Goal: Task Accomplishment & Management: Complete application form

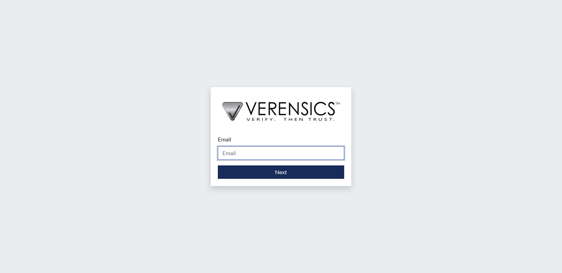
click at [268, 152] on input "Email" at bounding box center [281, 153] width 126 height 13
type input "[PERSON_NAME][EMAIL_ADDRESS][PERSON_NAME][DOMAIN_NAME]"
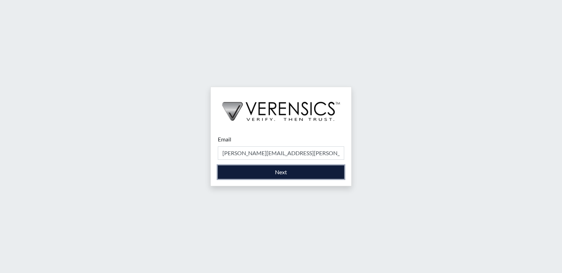
click at [257, 171] on button "Next" at bounding box center [281, 172] width 126 height 13
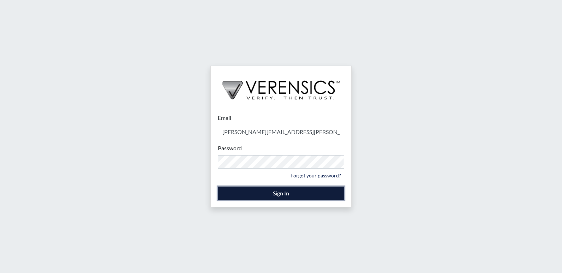
click at [263, 196] on button "Sign In" at bounding box center [281, 193] width 126 height 13
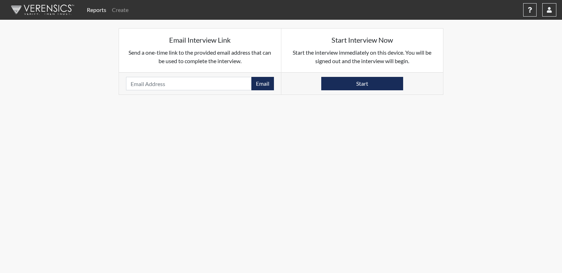
click at [96, 13] on link "Reports" at bounding box center [96, 10] width 25 height 14
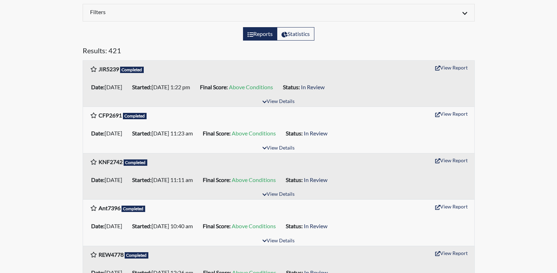
scroll to position [106, 0]
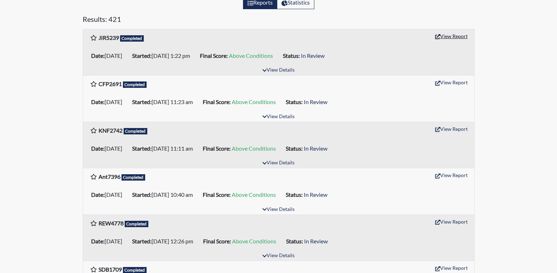
click at [448, 37] on button "View Report" at bounding box center [451, 36] width 39 height 11
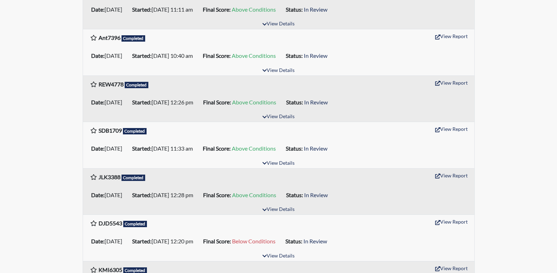
scroll to position [247, 0]
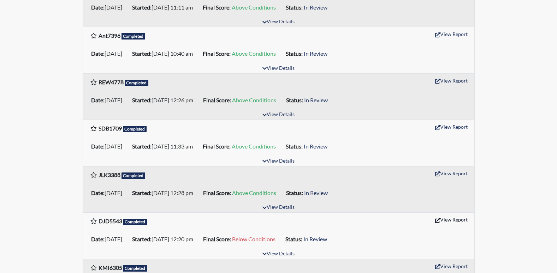
click at [454, 219] on button "View Report" at bounding box center [451, 219] width 39 height 11
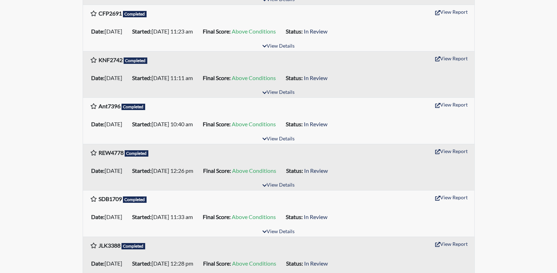
scroll to position [0, 0]
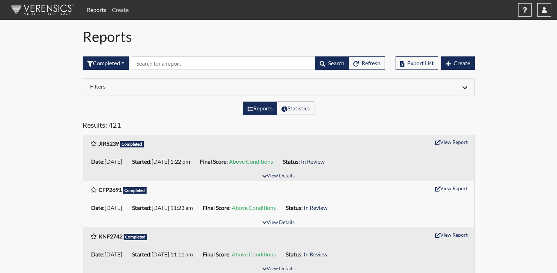
click at [128, 10] on link "Create" at bounding box center [120, 10] width 22 height 14
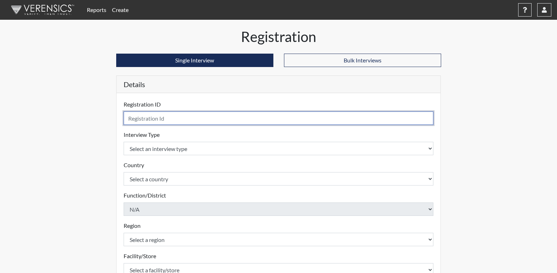
click at [155, 118] on input "text" at bounding box center [279, 118] width 310 height 13
type input "sdd1179"
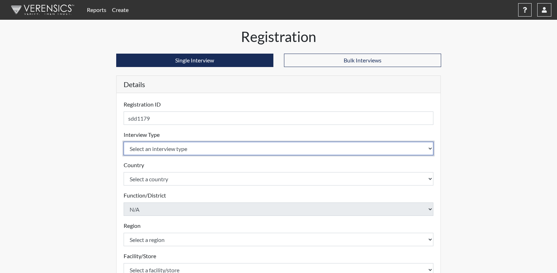
click at [172, 152] on select "Select an interview type Corrections Pre-Employment" at bounding box center [279, 148] width 310 height 13
select select "ff733e93-e1bf-11ea-9c9f-0eff0cf7eb8f"
click at [124, 142] on select "Select an interview type Corrections Pre-Employment" at bounding box center [279, 148] width 310 height 13
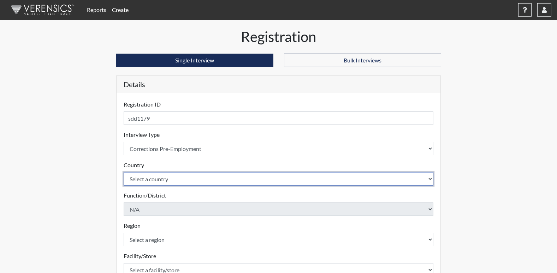
click at [151, 174] on select "Select a country [GEOGRAPHIC_DATA] [GEOGRAPHIC_DATA]" at bounding box center [279, 178] width 310 height 13
select select "united-states-of-[GEOGRAPHIC_DATA]"
click at [124, 172] on select "Select a country [GEOGRAPHIC_DATA] [GEOGRAPHIC_DATA]" at bounding box center [279, 178] width 310 height 13
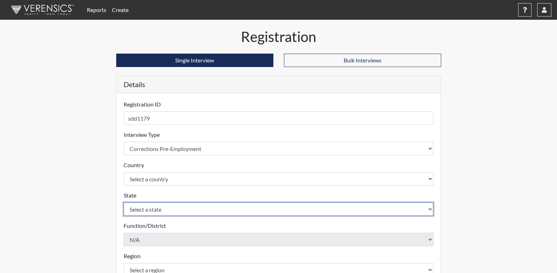
click at [146, 206] on select "Select a state [US_STATE] [US_STATE] [US_STATE] [US_STATE] [US_STATE] [US_STATE…" at bounding box center [279, 209] width 310 height 13
click at [124, 203] on select "Select a state [US_STATE] [US_STATE] [US_STATE] [US_STATE] [US_STATE] [US_STATE…" at bounding box center [279, 209] width 310 height 13
click at [149, 214] on select "Select a state [US_STATE] [US_STATE] [US_STATE] [US_STATE] [US_STATE] [US_STATE…" at bounding box center [279, 209] width 310 height 13
select select "GA"
click at [124, 203] on select "Select a state [US_STATE] [US_STATE] [US_STATE] [US_STATE] [US_STATE] [US_STATE…" at bounding box center [279, 209] width 310 height 13
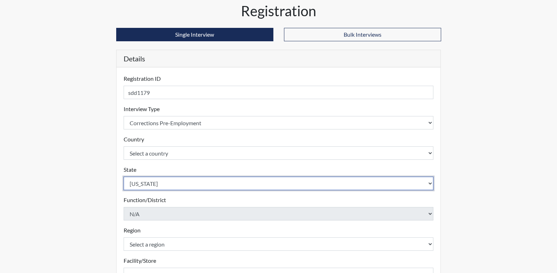
scroll to position [106, 0]
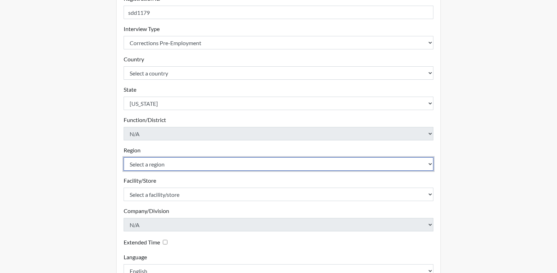
click at [145, 164] on select "Select a region [GEOGRAPHIC_DATA]" at bounding box center [279, 164] width 310 height 13
select select "51976826-f18e-4b67-8d3b-b0a0fa2f97ff"
click at [124, 158] on select "Select a region [GEOGRAPHIC_DATA]" at bounding box center [279, 164] width 310 height 13
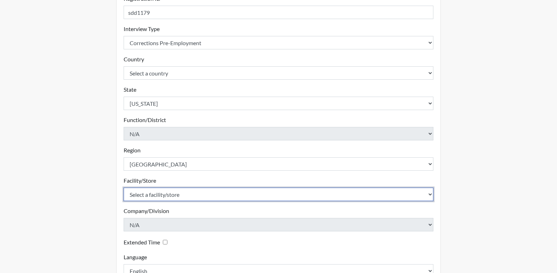
click at [145, 191] on select "Select a facility/store [PERSON_NAME]" at bounding box center [279, 194] width 310 height 13
select select "26626ab7-56a1-437f-96f2-2870d0fac929"
click at [124, 188] on select "Select a facility/store [PERSON_NAME]" at bounding box center [279, 194] width 310 height 13
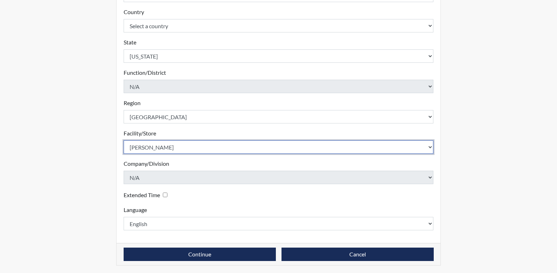
scroll to position [154, 0]
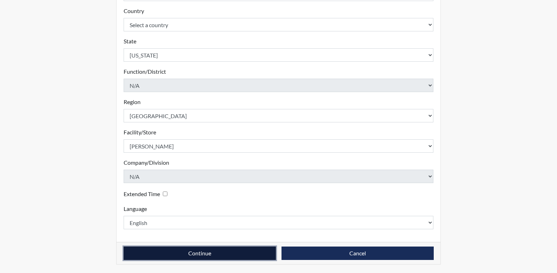
click at [218, 252] on button "Continue" at bounding box center [200, 253] width 152 height 13
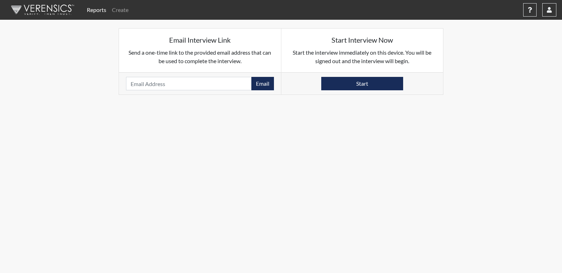
click at [364, 76] on div "Start" at bounding box center [363, 83] width 162 height 22
click at [364, 82] on button "Start" at bounding box center [362, 83] width 82 height 13
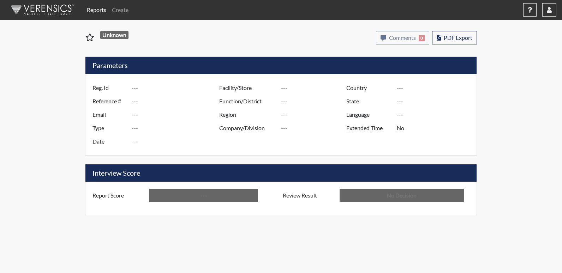
type input "JIR5239"
type input "51155"
type input "---"
type input "Corrections Pre-Employment"
type input "Sep 8, 2025"
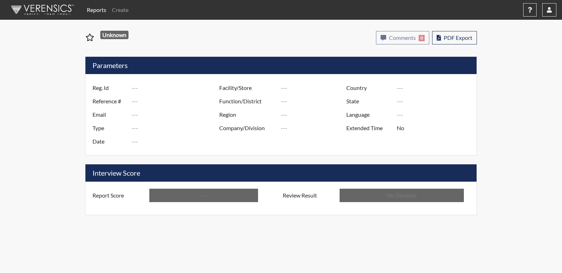
type input "[PERSON_NAME]"
type input "[GEOGRAPHIC_DATA]"
type input "[US_STATE]"
type input "English"
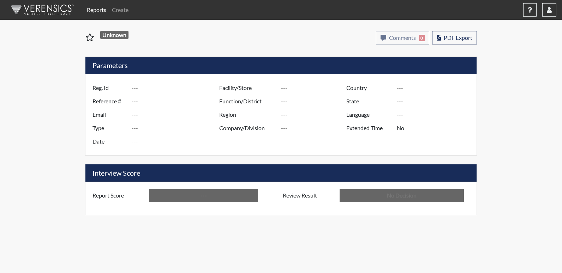
type input "Above Conditions"
type input "In Review"
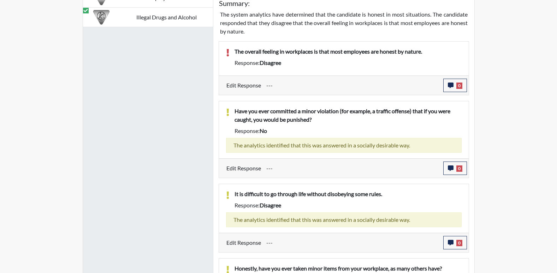
scroll to position [459, 0]
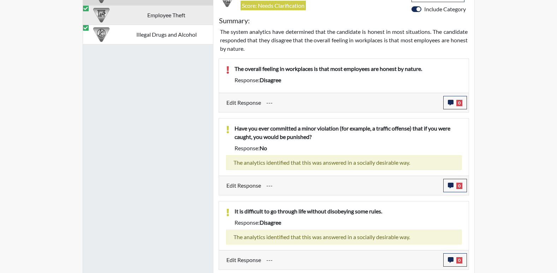
click at [159, 14] on td "Employee Theft" at bounding box center [166, 14] width 93 height 19
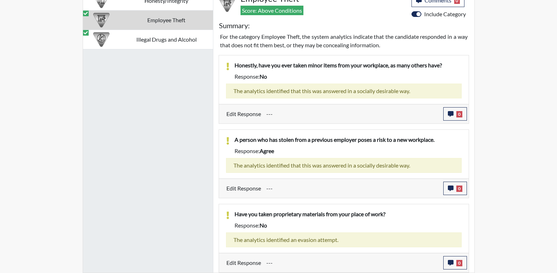
scroll to position [419, 0]
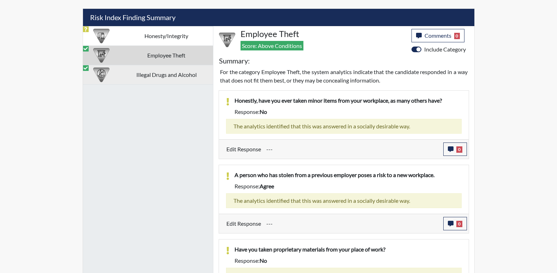
click at [168, 78] on td "Illegal Drugs and Alcohol" at bounding box center [166, 74] width 93 height 19
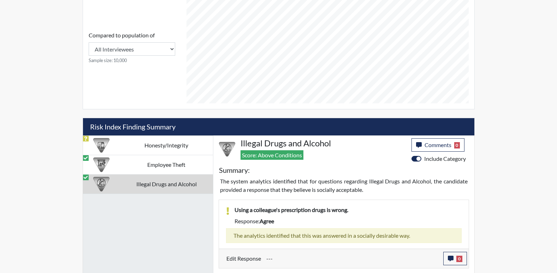
scroll to position [309, 0]
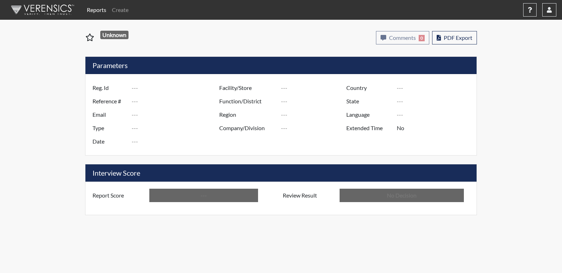
type input "DJD5543"
type input "50920"
type input "---"
type input "Corrections Pre-Employment"
type input "Aug 25, 2025"
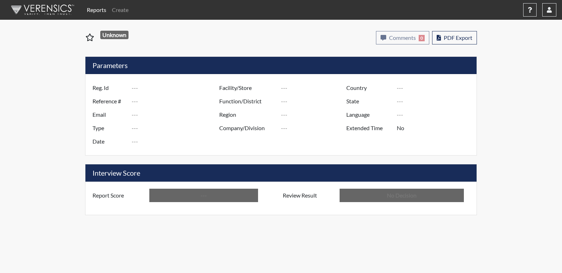
type input "[GEOGRAPHIC_DATA]"
type input "[US_STATE]"
type input "English"
type input "Below Conditions"
type input "In Review"
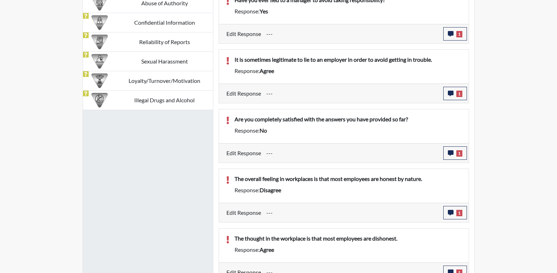
scroll to position [600, 0]
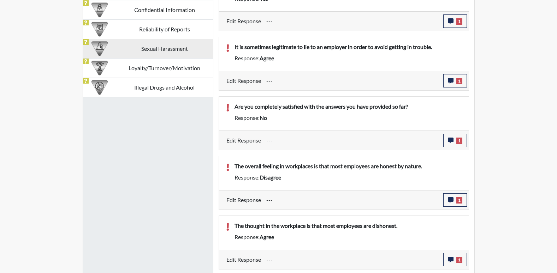
drag, startPoint x: 66, startPoint y: 164, endPoint x: 86, endPoint y: 45, distance: 120.7
drag, startPoint x: 86, startPoint y: 45, endPoint x: 36, endPoint y: 32, distance: 52.0
click at [178, 46] on td "Sexual Harassment" at bounding box center [164, 48] width 97 height 19
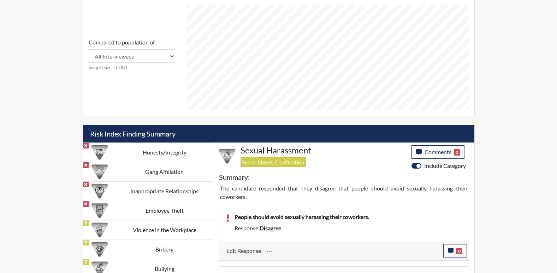
scroll to position [213, 0]
